Goal: Browse casually: Explore the website without a specific task or goal

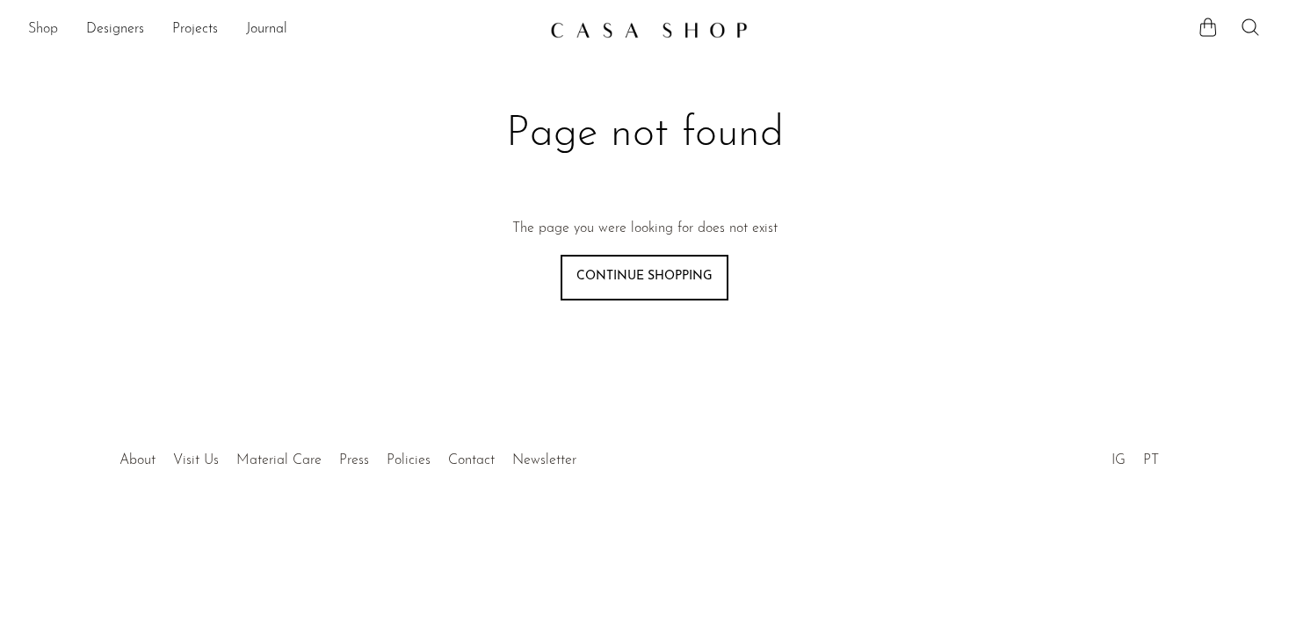
click at [41, 28] on link "Shop" at bounding box center [43, 29] width 30 height 23
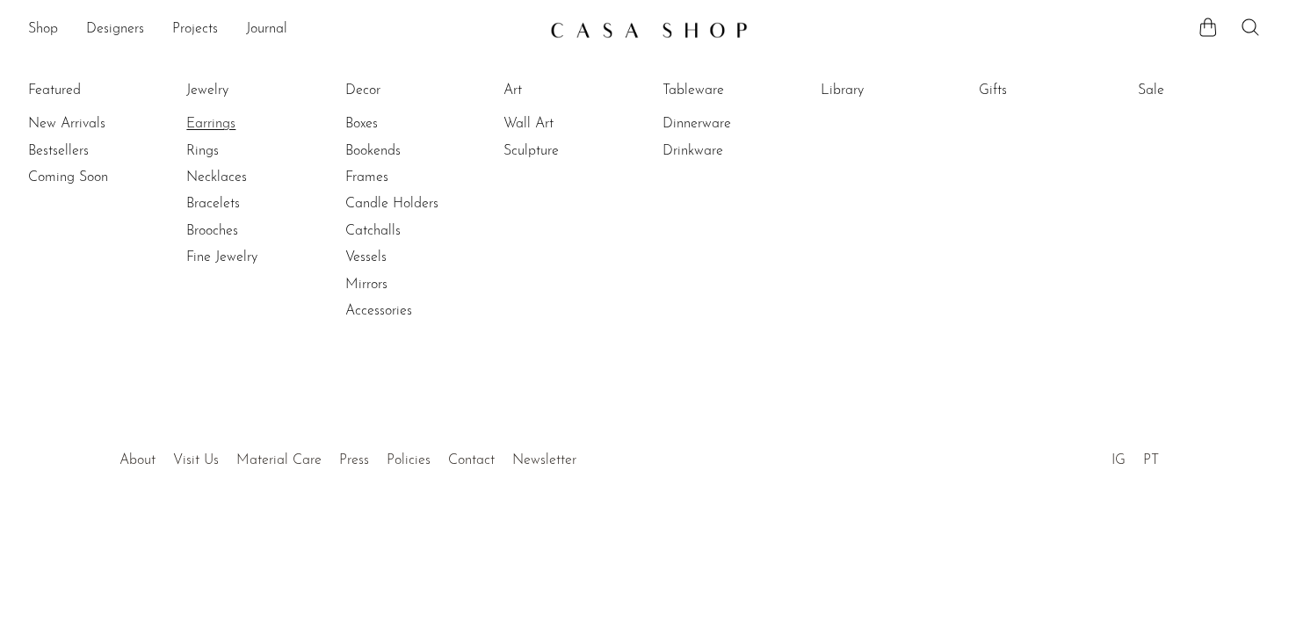
click at [208, 129] on link "Earrings" at bounding box center [252, 123] width 132 height 19
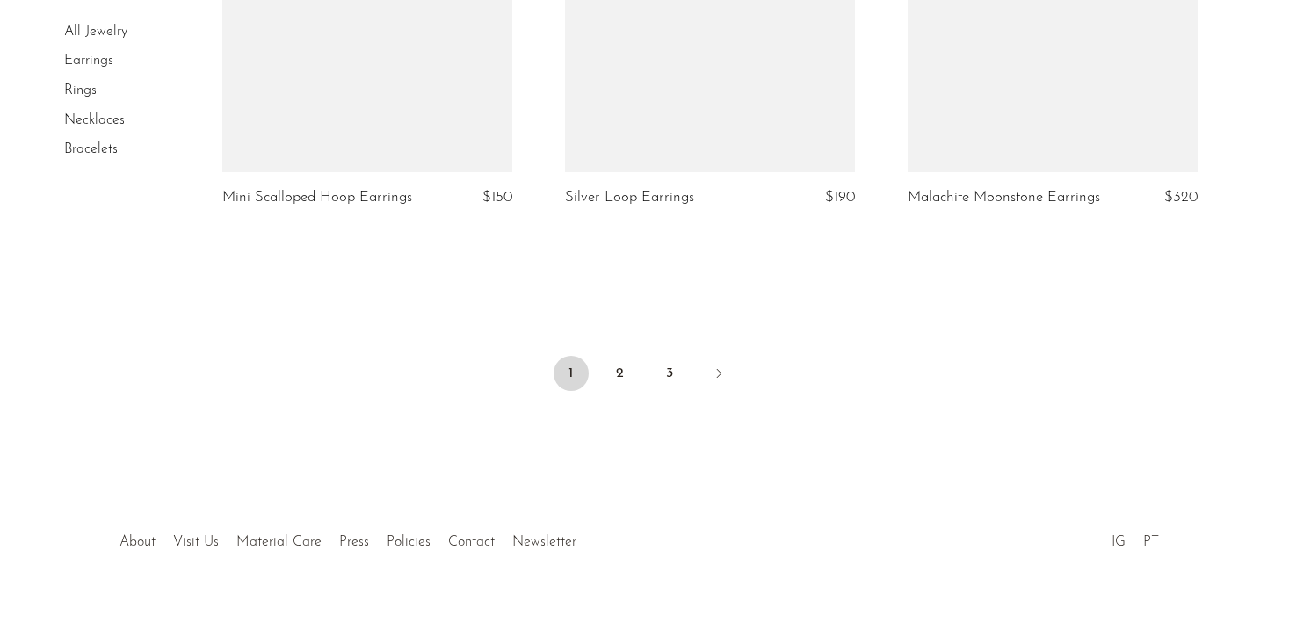
scroll to position [5779, 0]
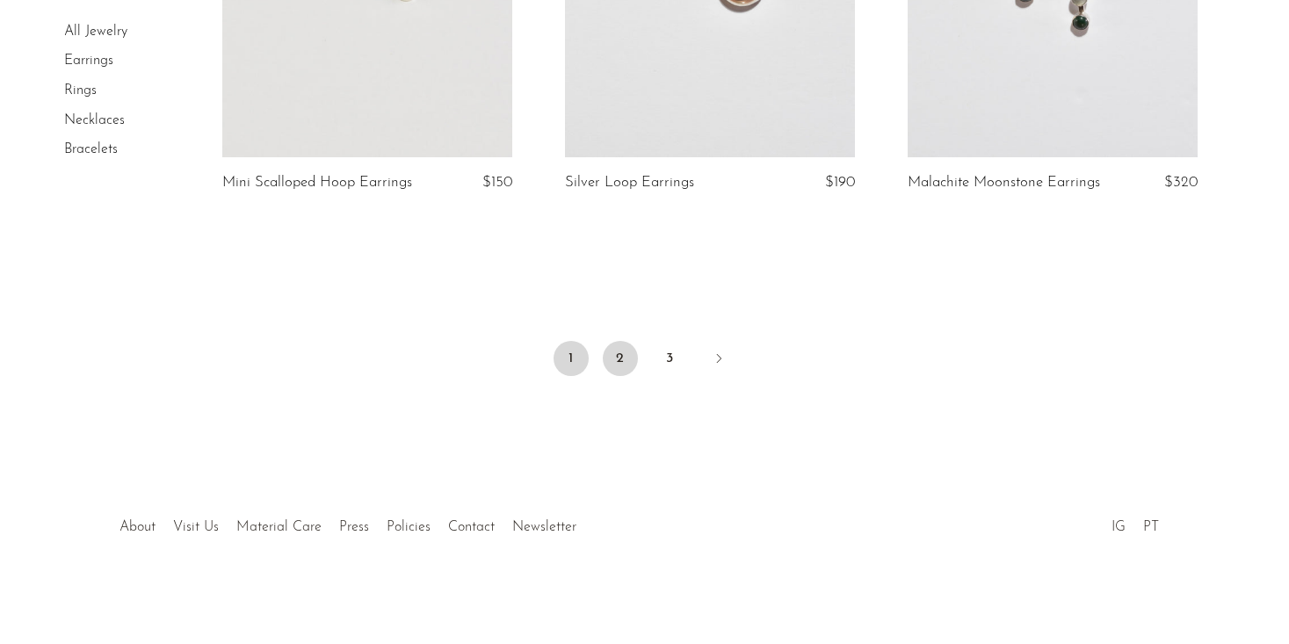
click at [621, 353] on link "2" at bounding box center [620, 358] width 35 height 35
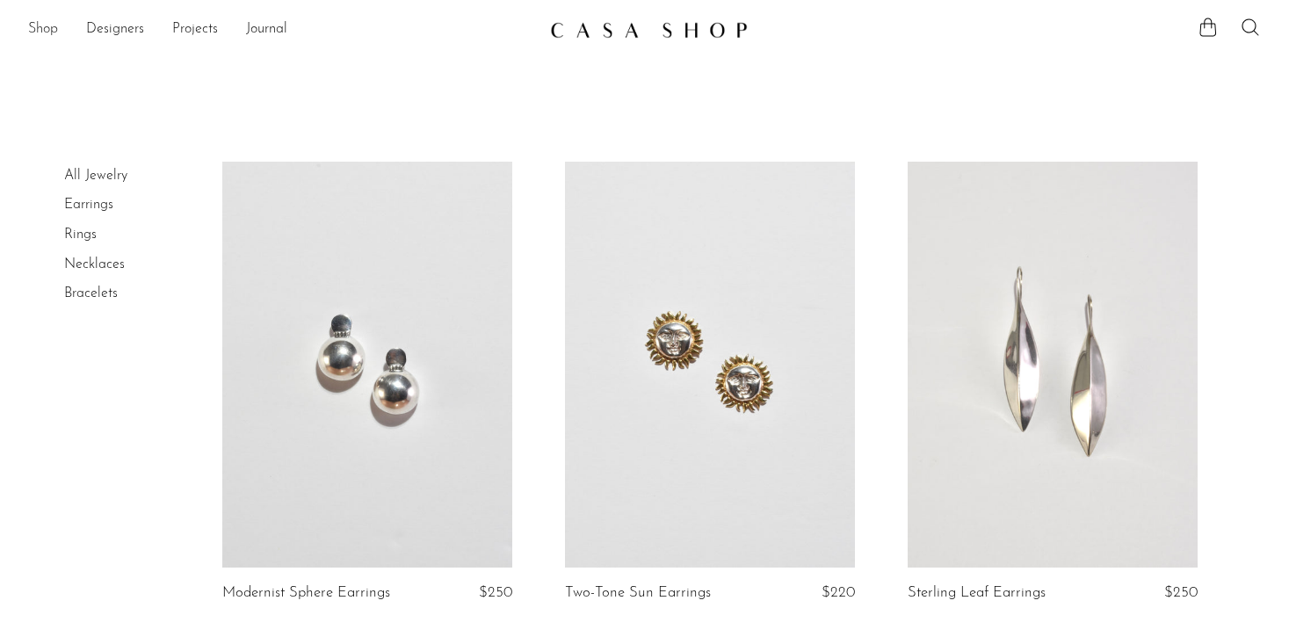
click at [48, 27] on link "Shop" at bounding box center [43, 29] width 30 height 23
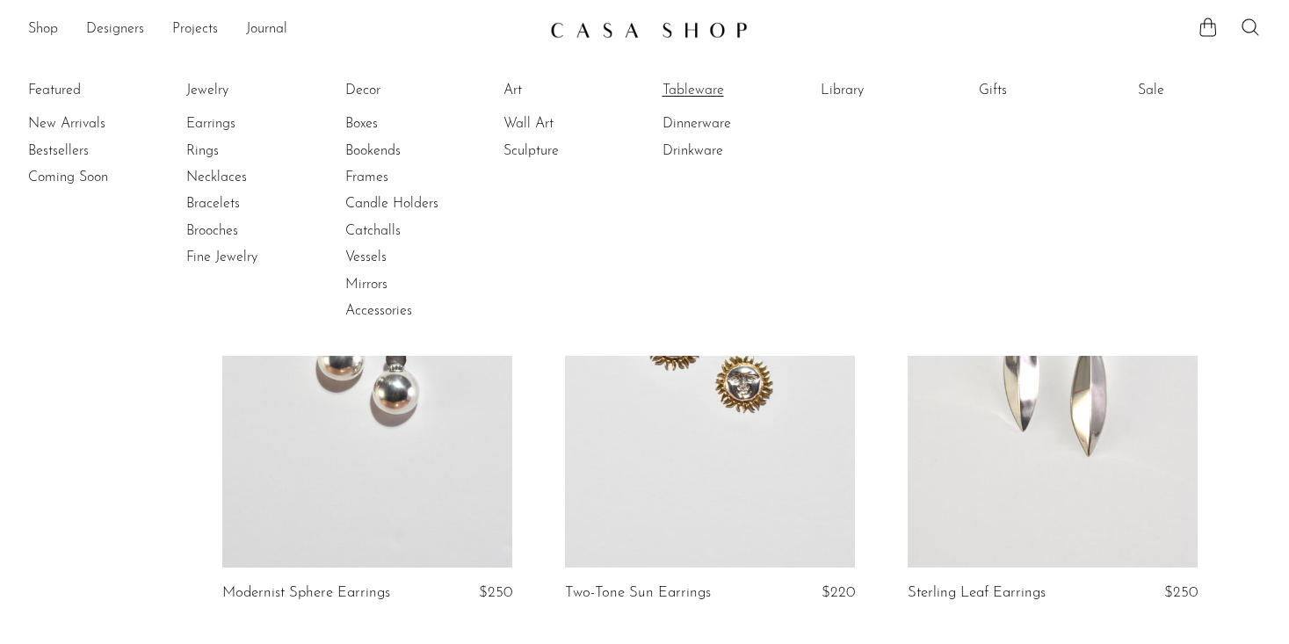
click at [712, 95] on link "Tableware" at bounding box center [728, 90] width 132 height 19
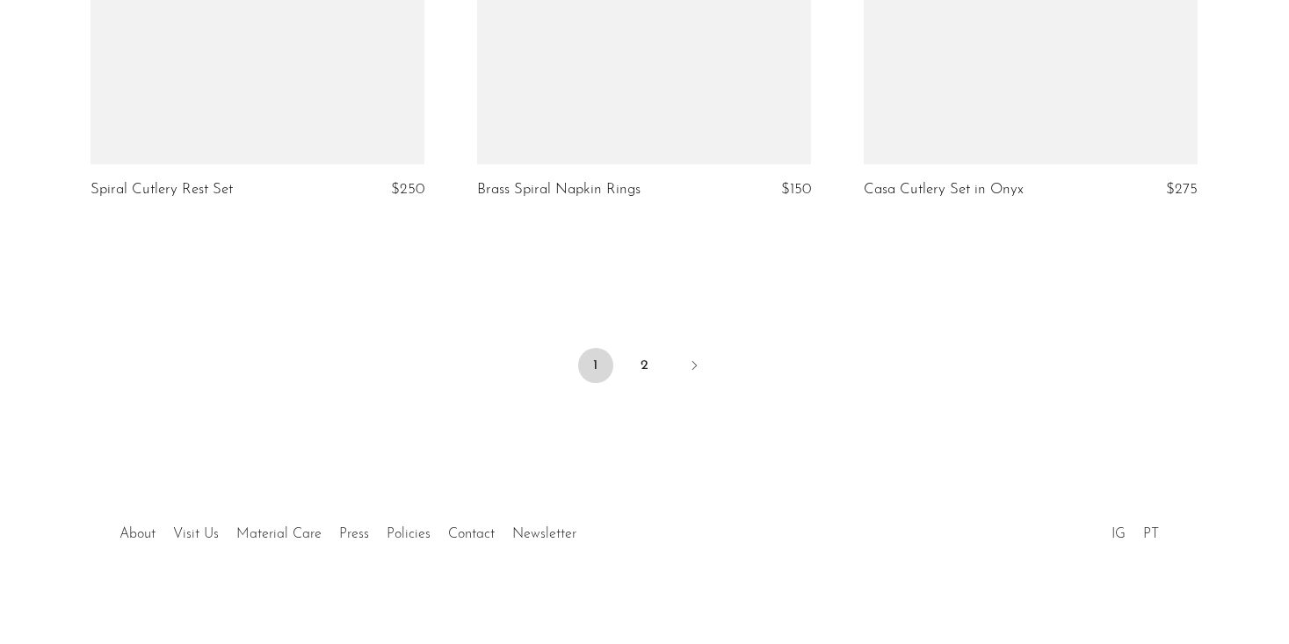
scroll to position [6501, 0]
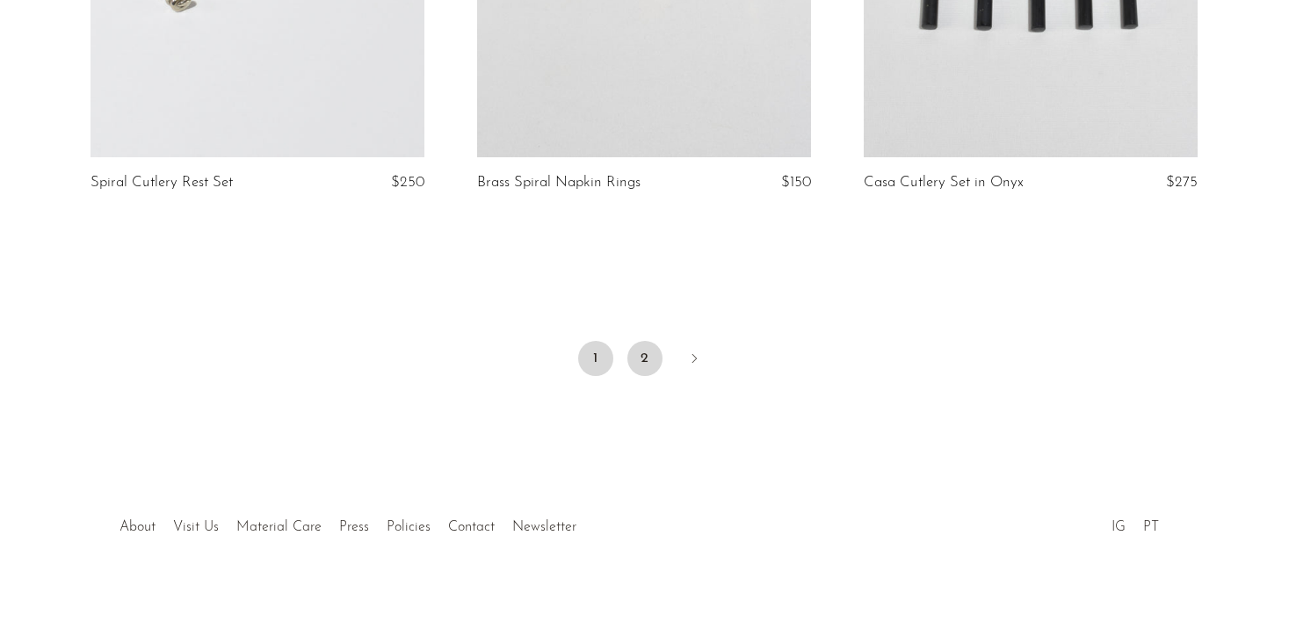
click at [640, 361] on link "2" at bounding box center [644, 358] width 35 height 35
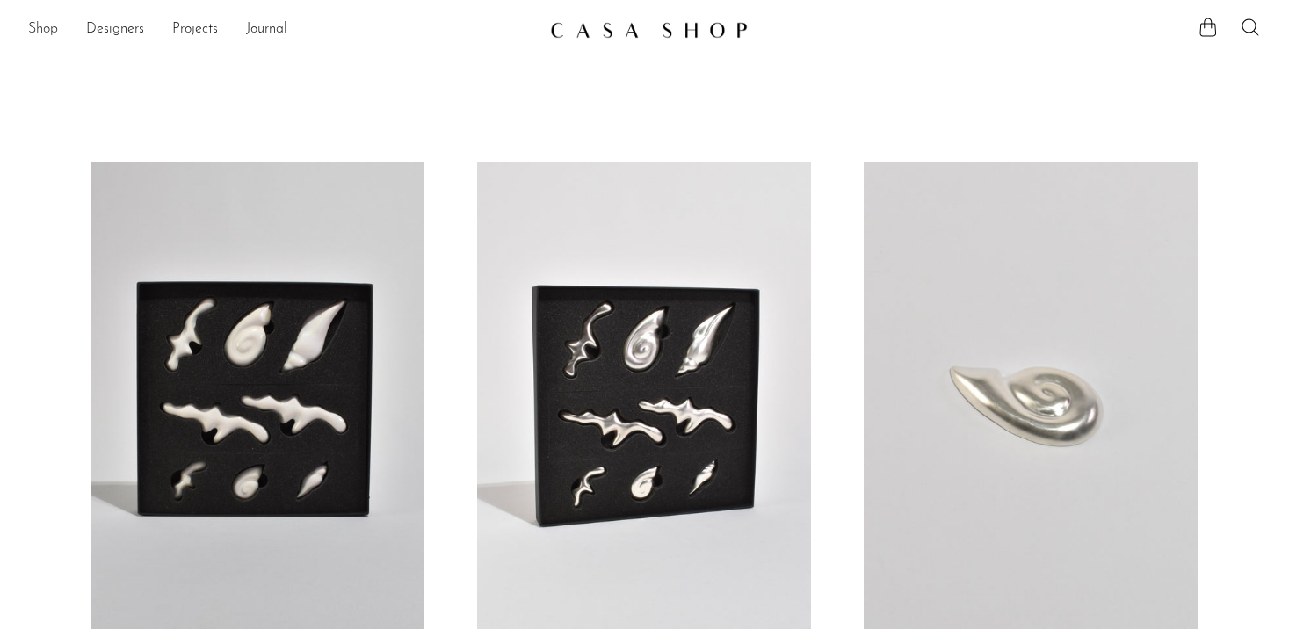
click at [46, 26] on link "Shop" at bounding box center [43, 29] width 30 height 23
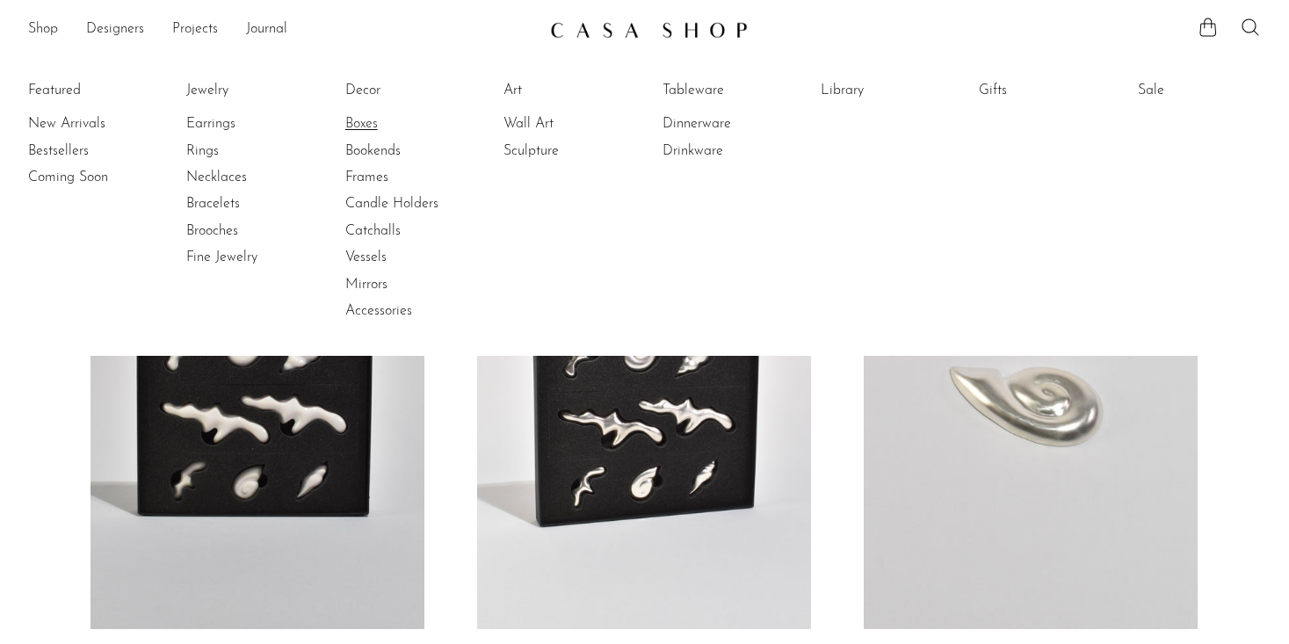
click at [358, 127] on link "Boxes" at bounding box center [411, 123] width 132 height 19
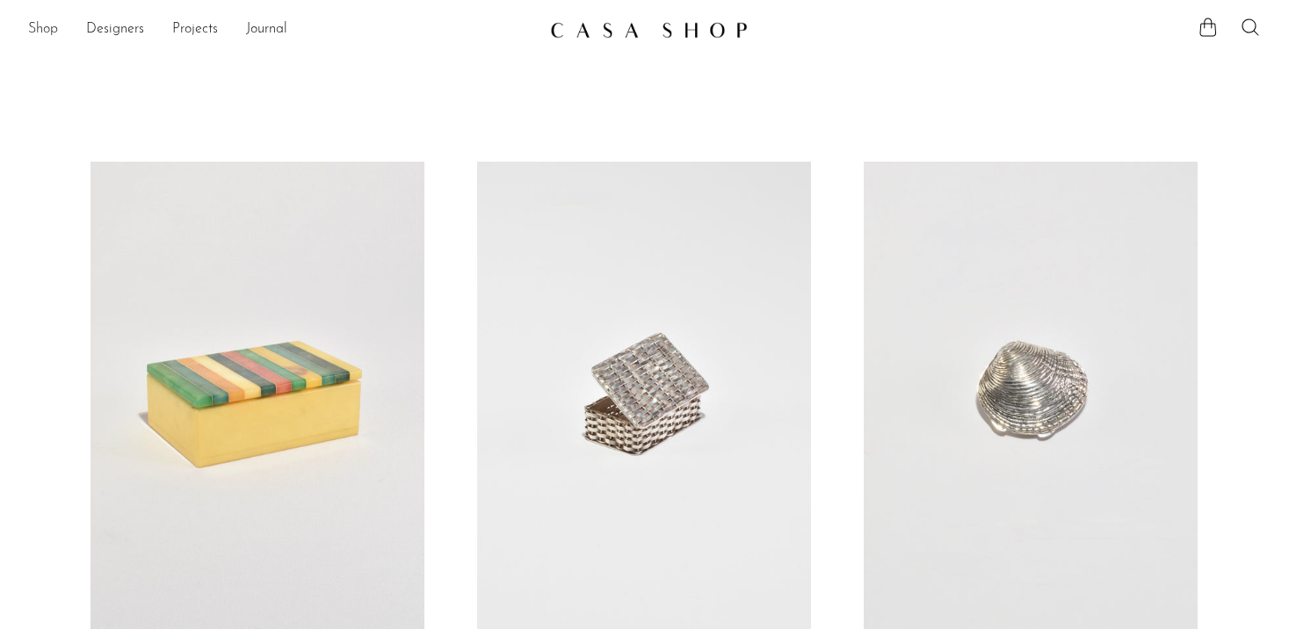
click at [28, 29] on link "Shop" at bounding box center [43, 29] width 30 height 23
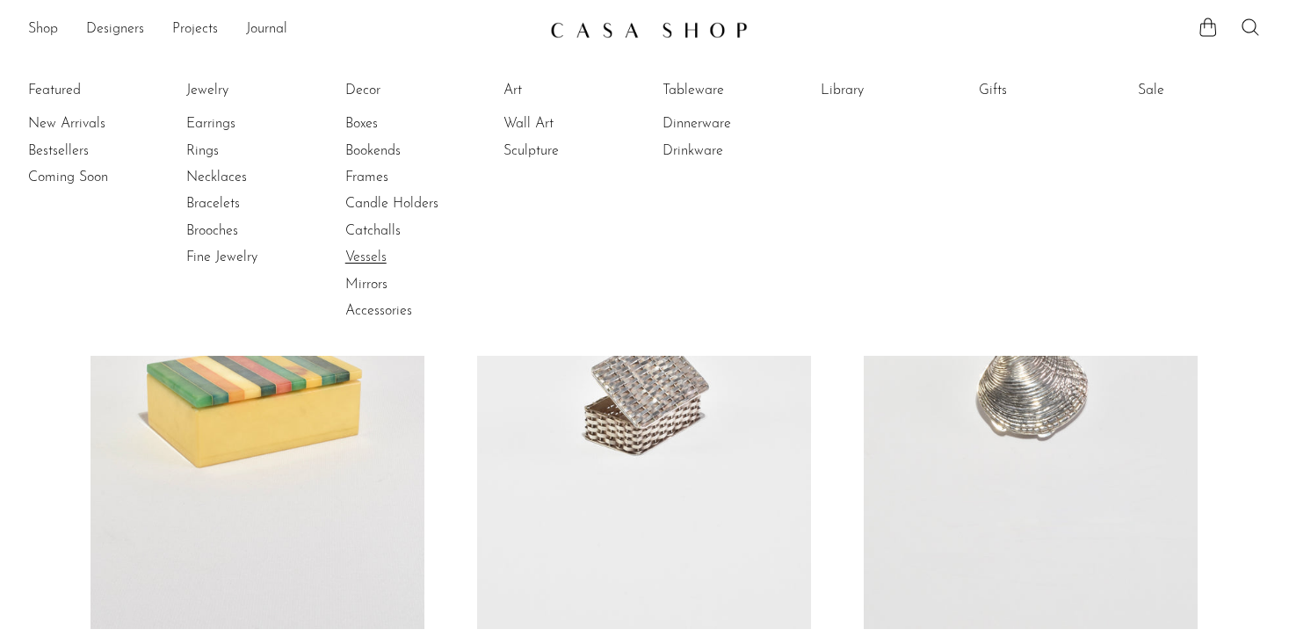
click at [361, 250] on link "Vessels" at bounding box center [411, 257] width 132 height 19
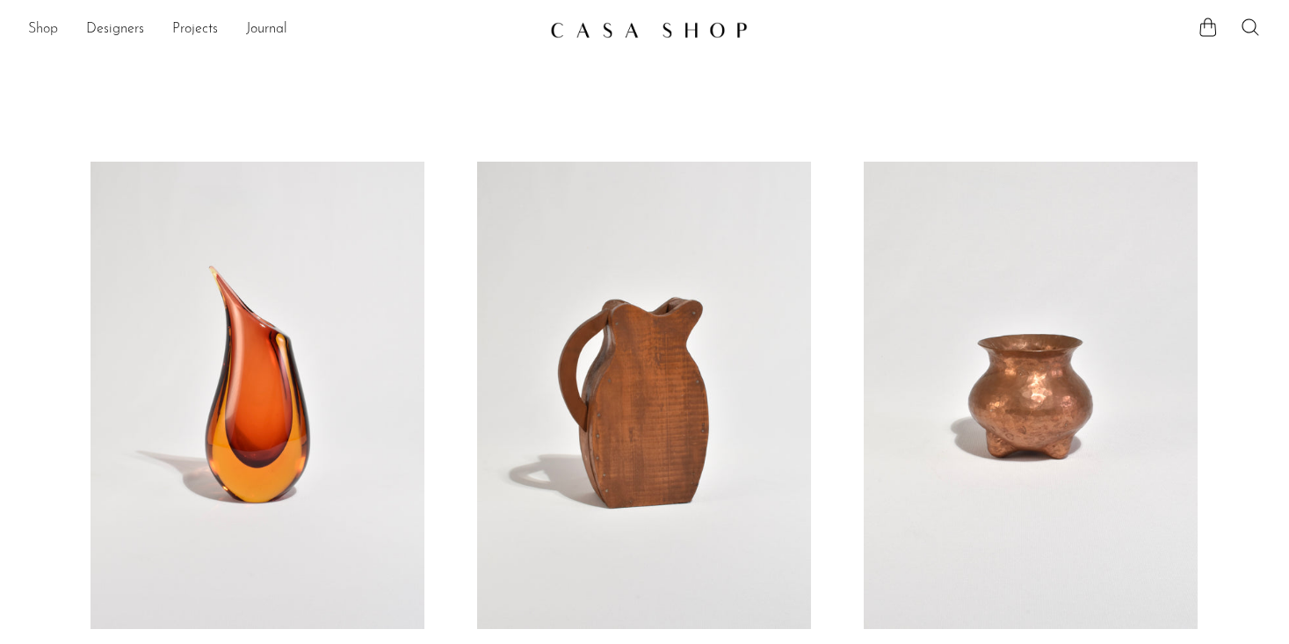
click at [43, 36] on link "Shop" at bounding box center [43, 29] width 30 height 23
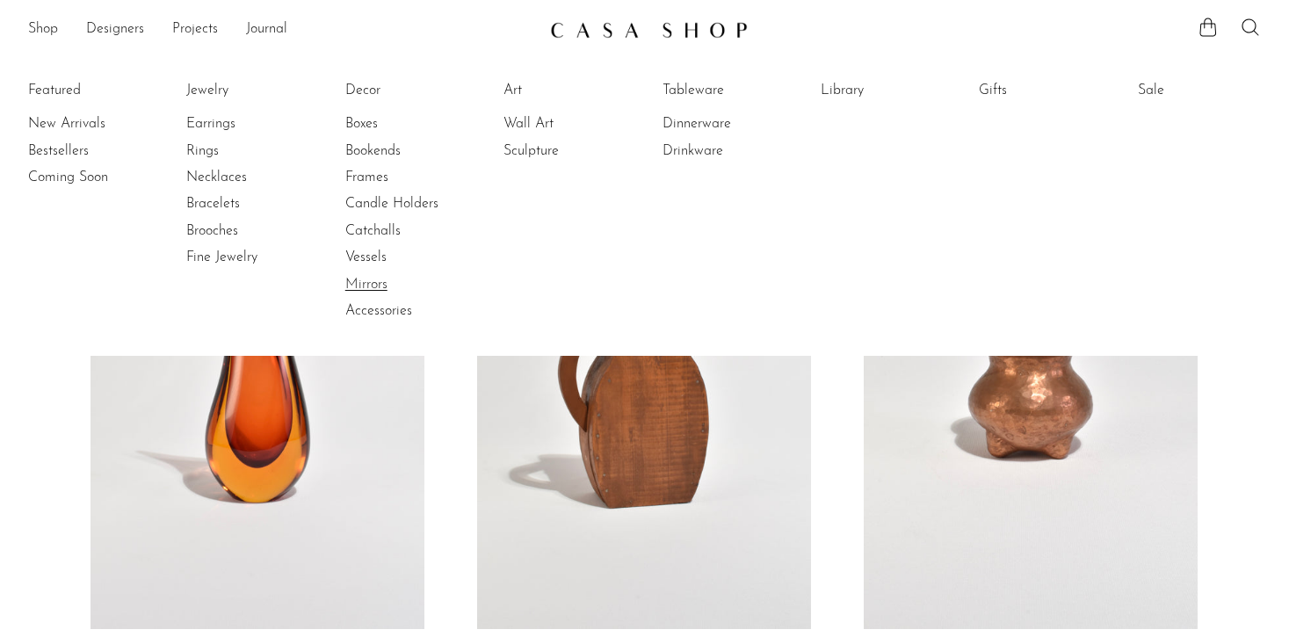
click at [375, 290] on link "Mirrors" at bounding box center [411, 284] width 132 height 19
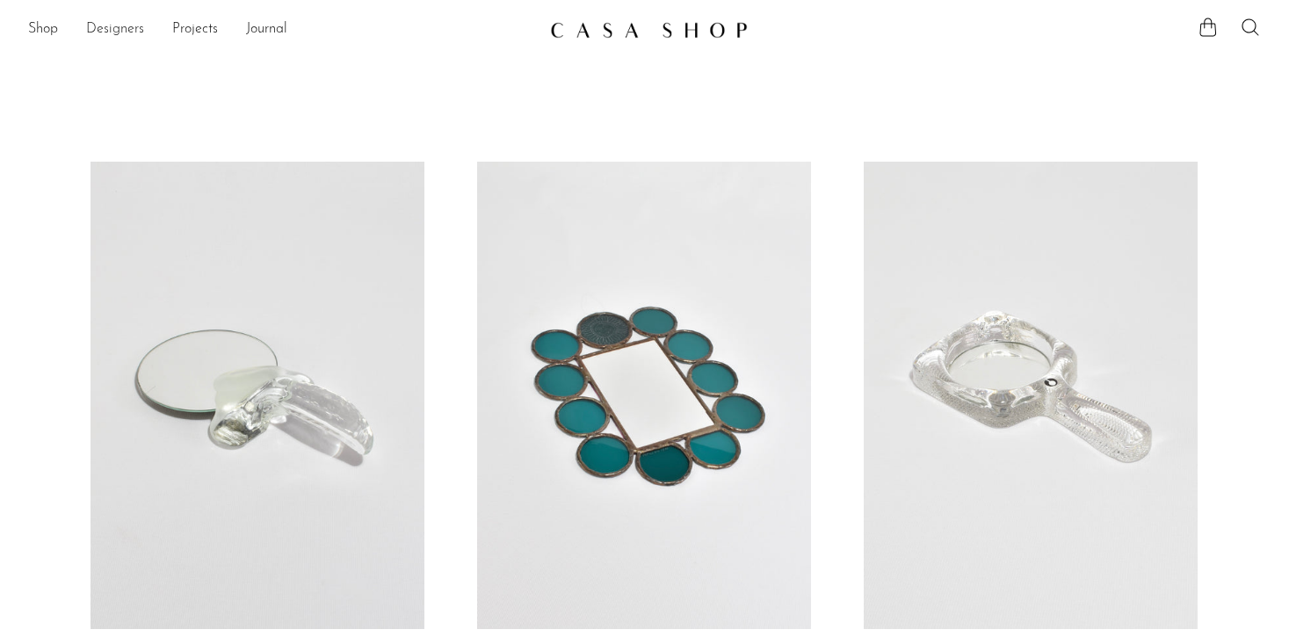
click at [101, 30] on link "Designers" at bounding box center [115, 29] width 58 height 23
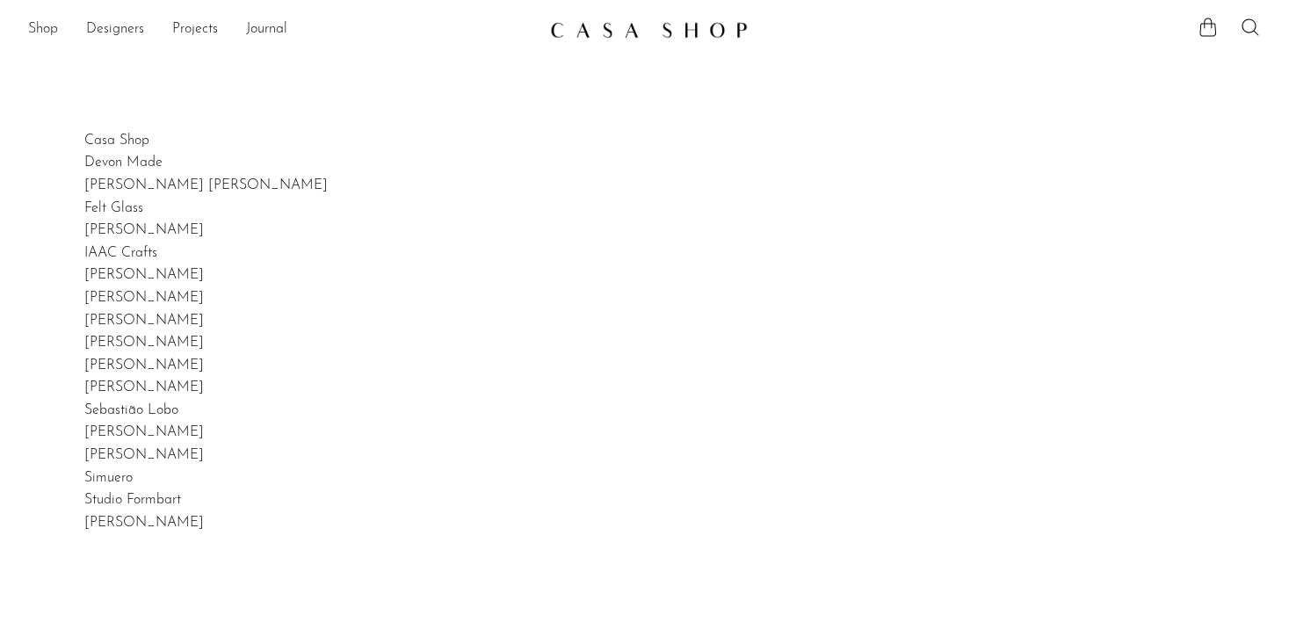
click at [41, 30] on link "Shop" at bounding box center [43, 29] width 30 height 23
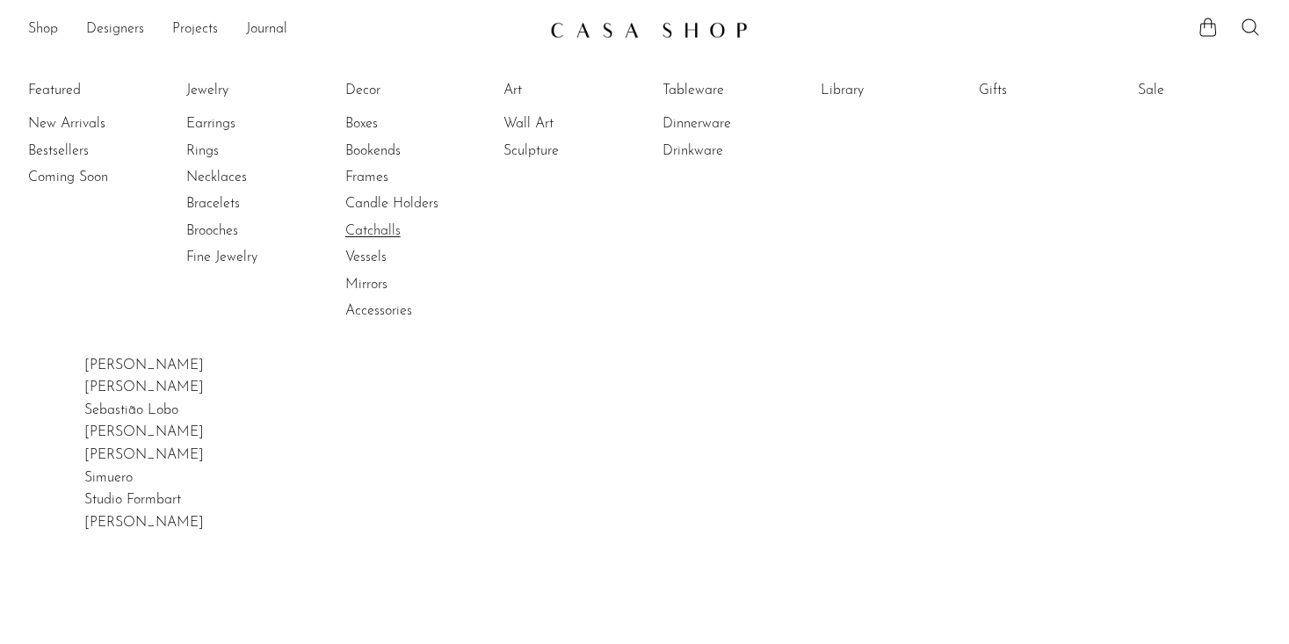
click at [376, 230] on link "Catchalls" at bounding box center [411, 230] width 132 height 19
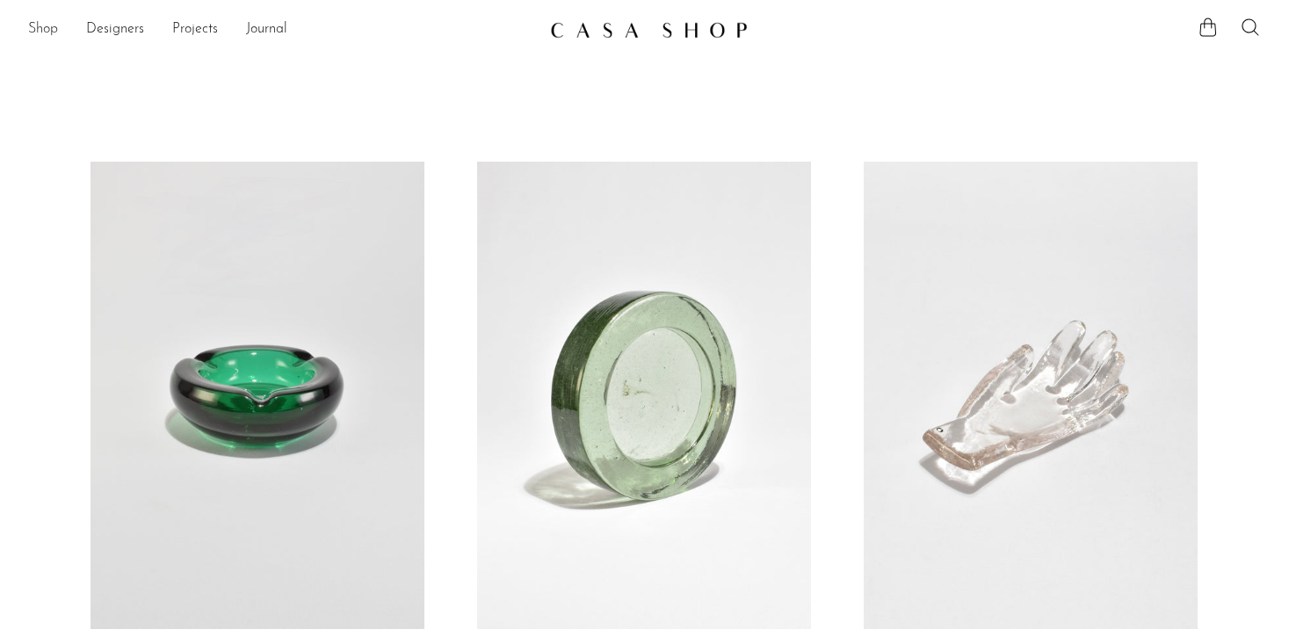
click at [42, 28] on link "Shop" at bounding box center [43, 29] width 30 height 23
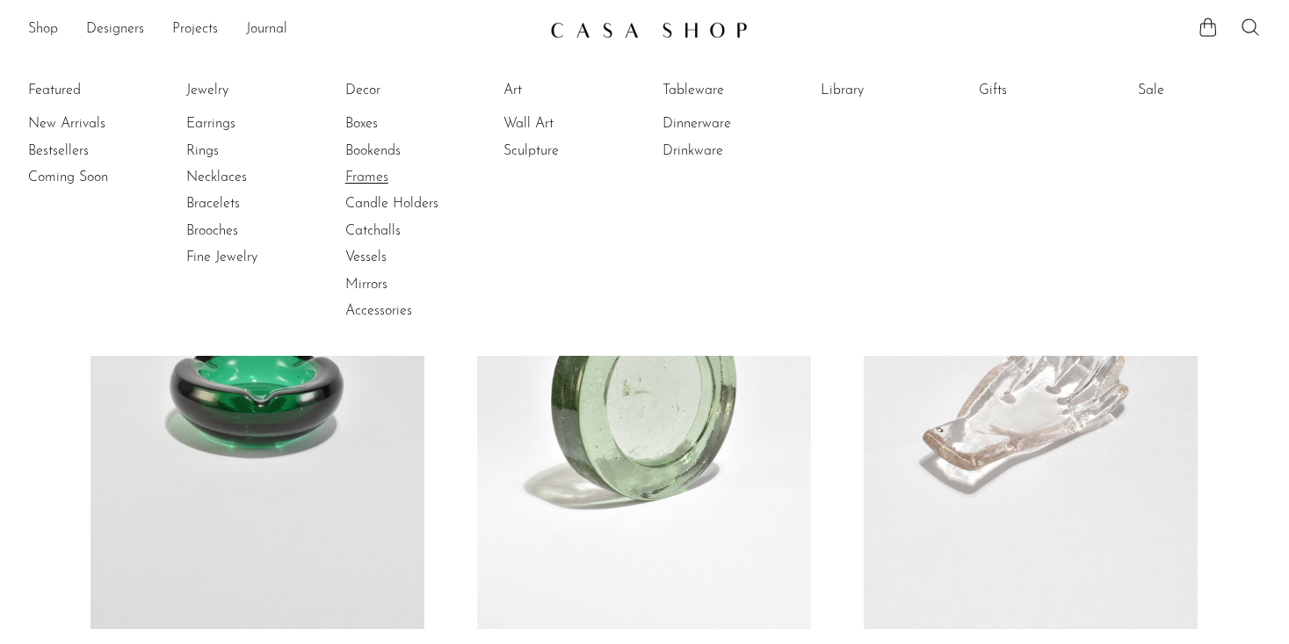
click at [360, 183] on link "Frames" at bounding box center [411, 177] width 132 height 19
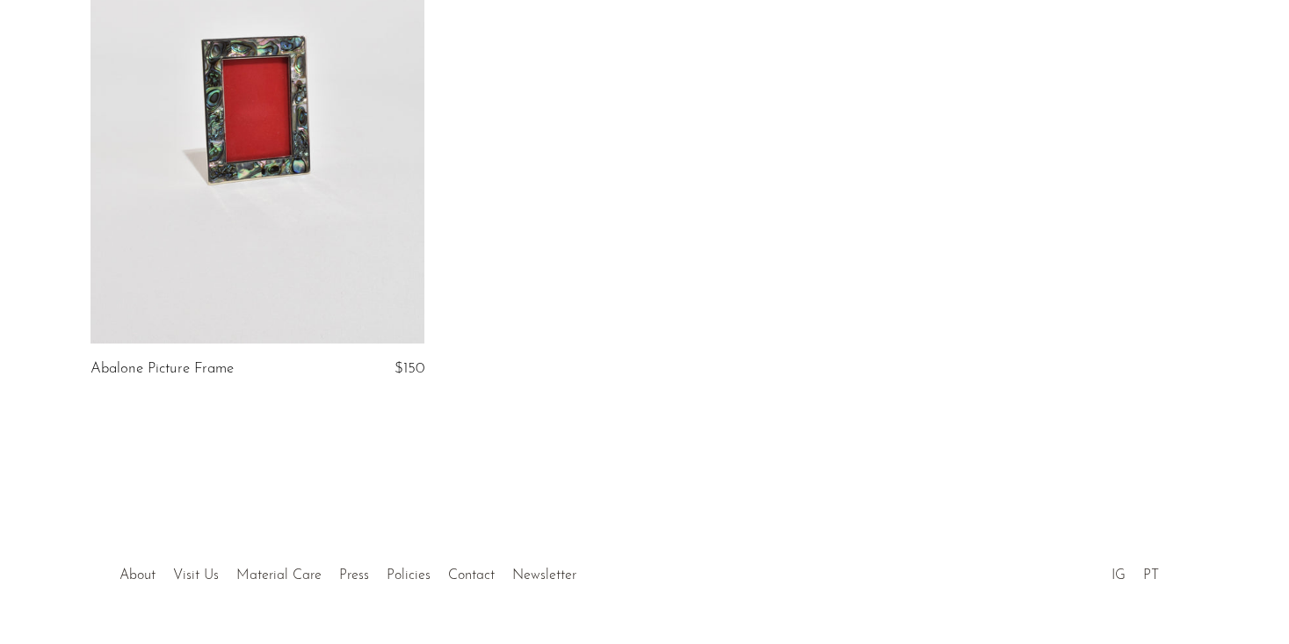
scroll to position [1425, 0]
